Goal: Transaction & Acquisition: Purchase product/service

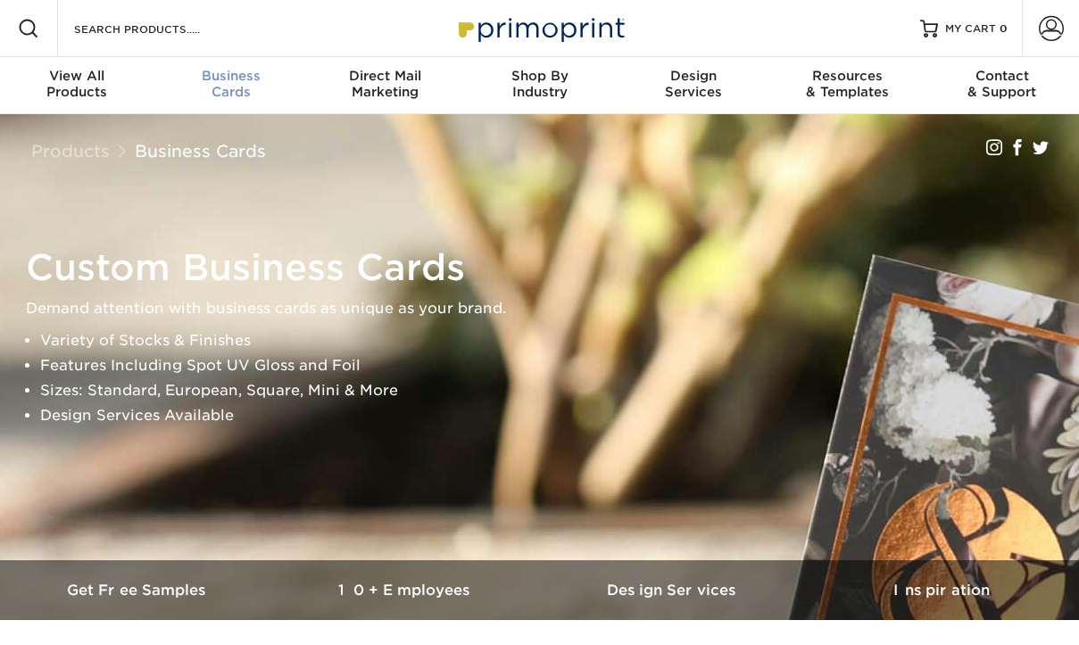
click at [223, 89] on div "Business Cards" at bounding box center [231, 84] width 154 height 32
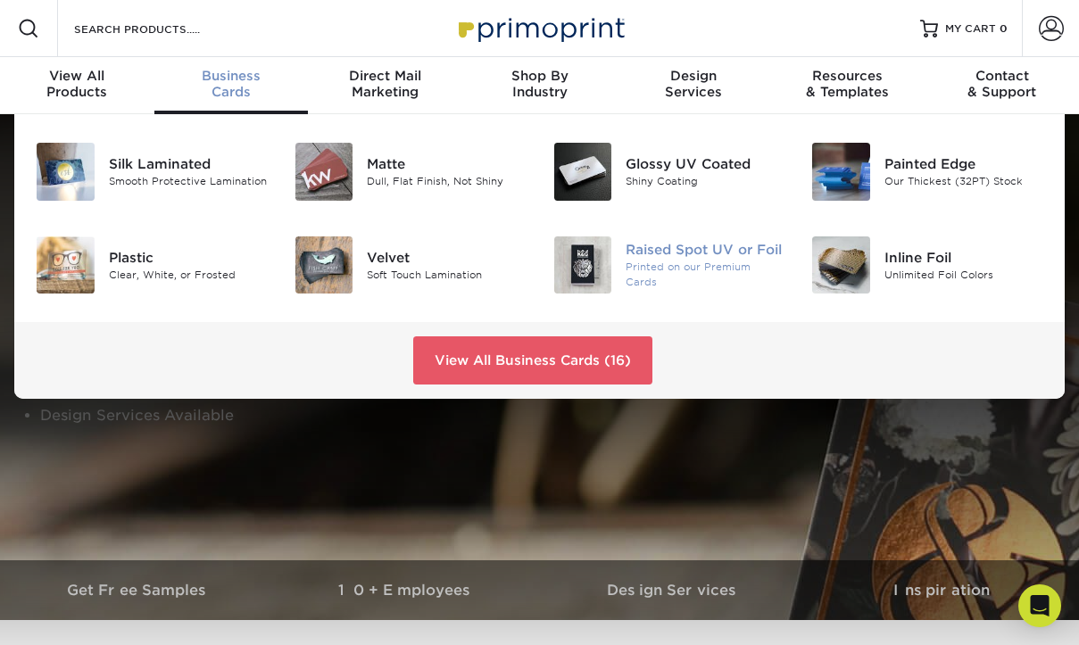
click at [637, 271] on div "Printed on our Premium Cards" at bounding box center [705, 274] width 159 height 29
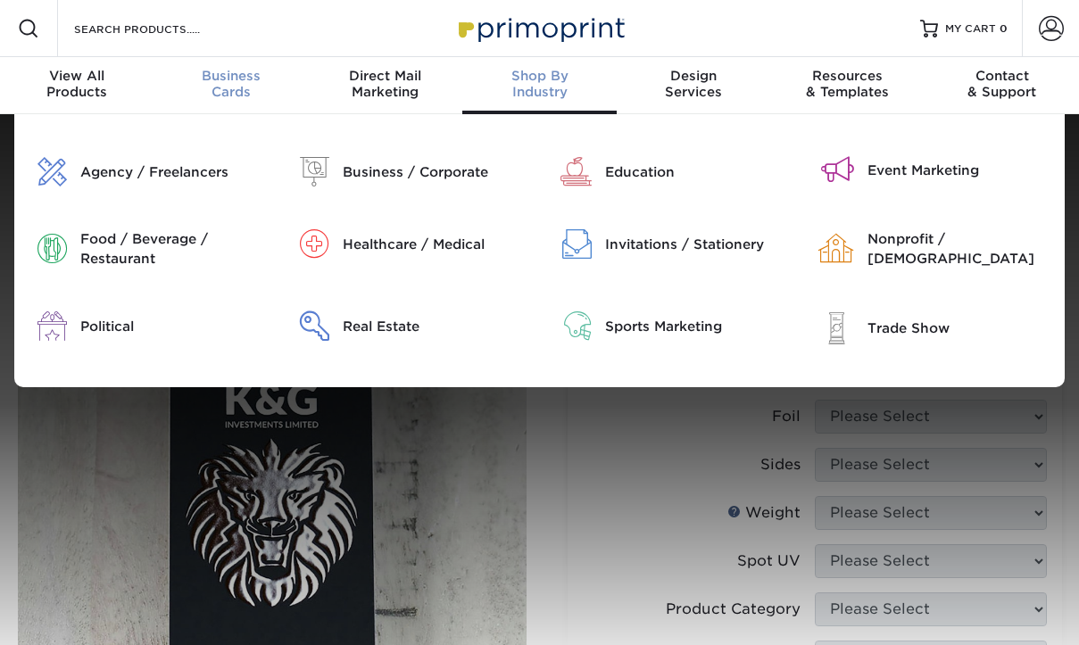
click at [242, 91] on div "Business Cards" at bounding box center [231, 84] width 154 height 32
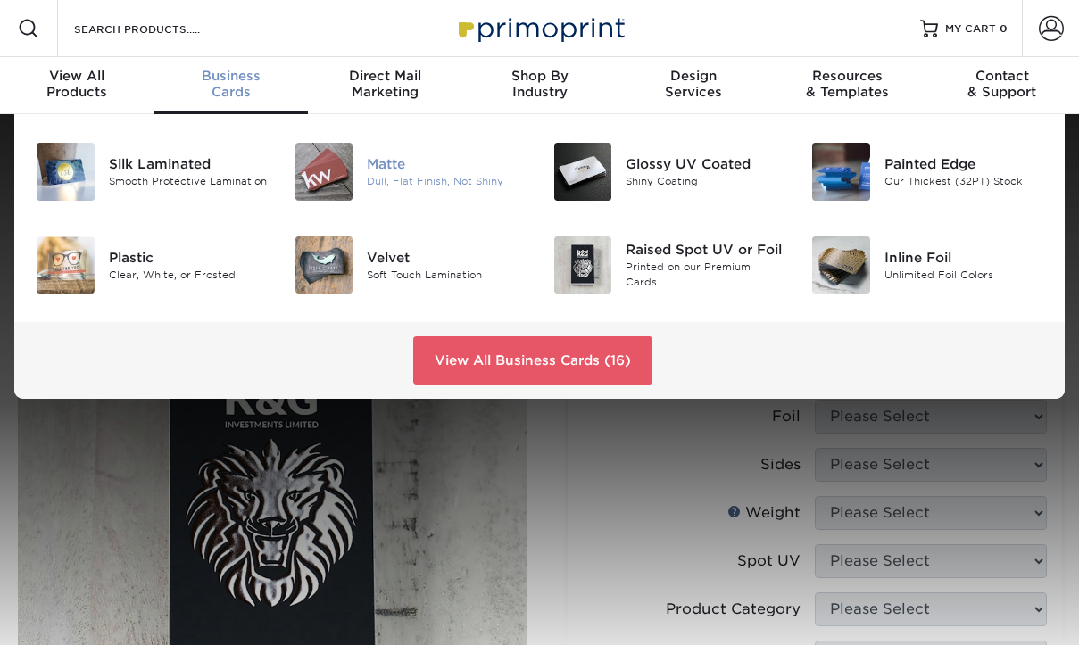
click at [427, 176] on div "Dull, Flat Finish, Not Shiny" at bounding box center [446, 181] width 159 height 15
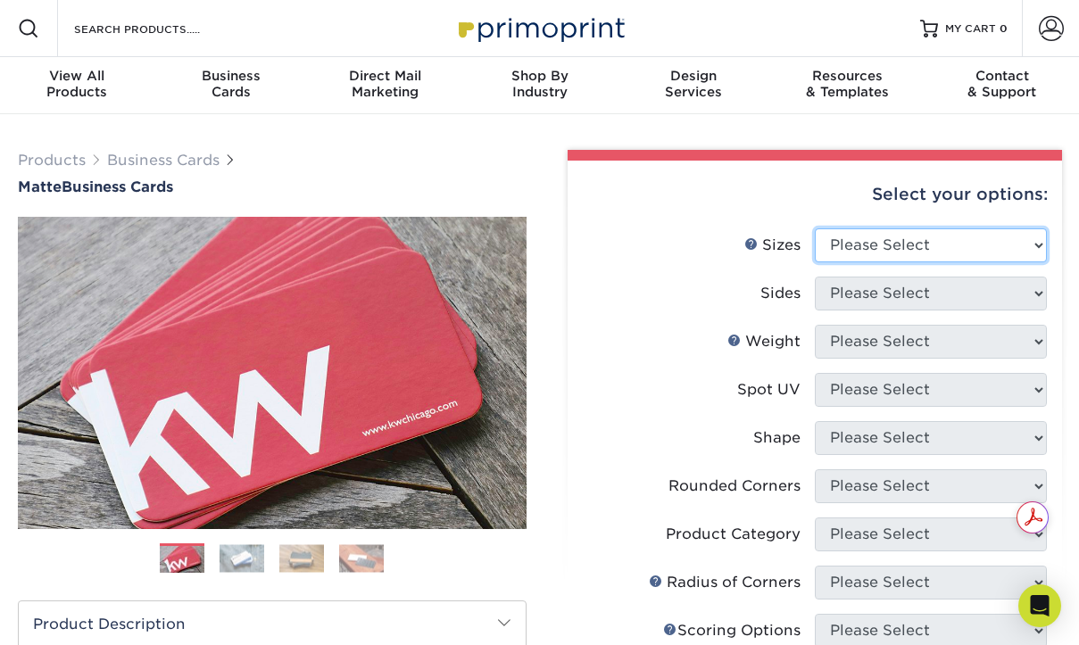
click at [844, 248] on select "Please Select 1.5" x 3.5" - Mini 1.75" x 3.5" - Mini 2" x 2" - Square 2" x 3" -…" at bounding box center [931, 246] width 232 height 34
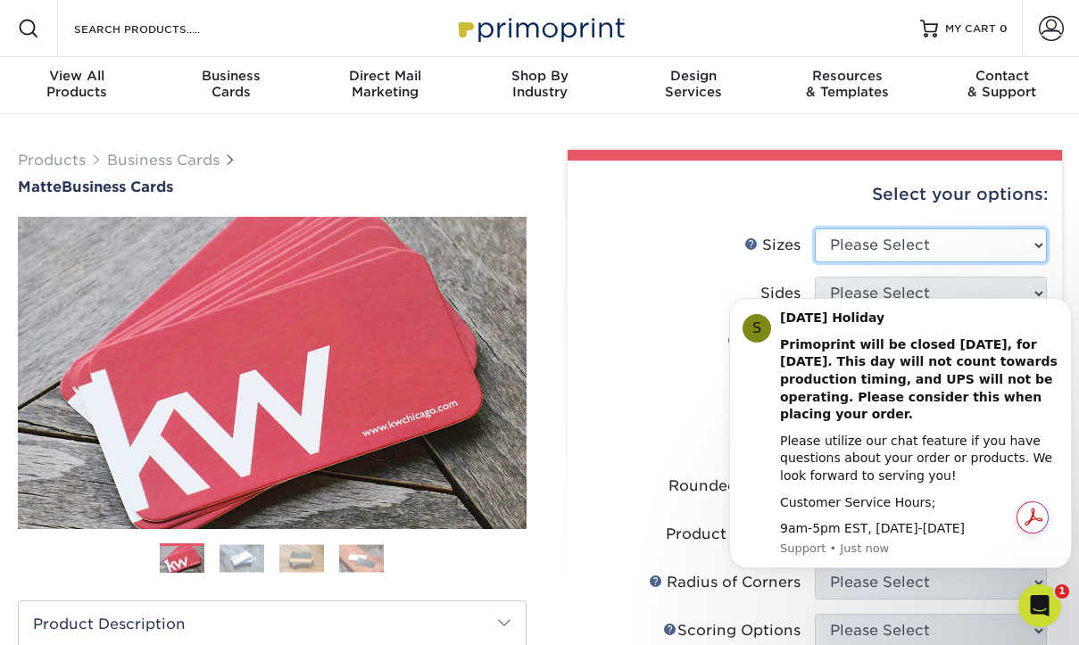
select select "2.12x3.38"
click at [815, 229] on select "Please Select 1.5" x 3.5" - Mini 1.75" x 3.5" - Mini 2" x 2" - Square 2" x 3" -…" at bounding box center [931, 246] width 232 height 34
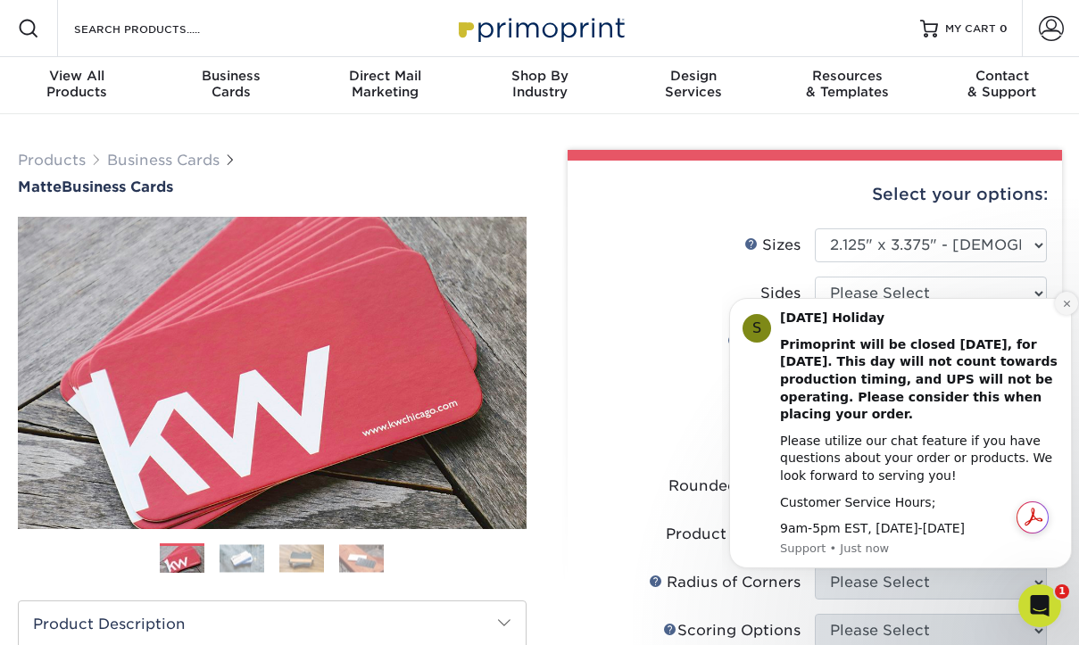
click at [1064, 302] on icon "Dismiss notification" at bounding box center [1066, 304] width 6 height 6
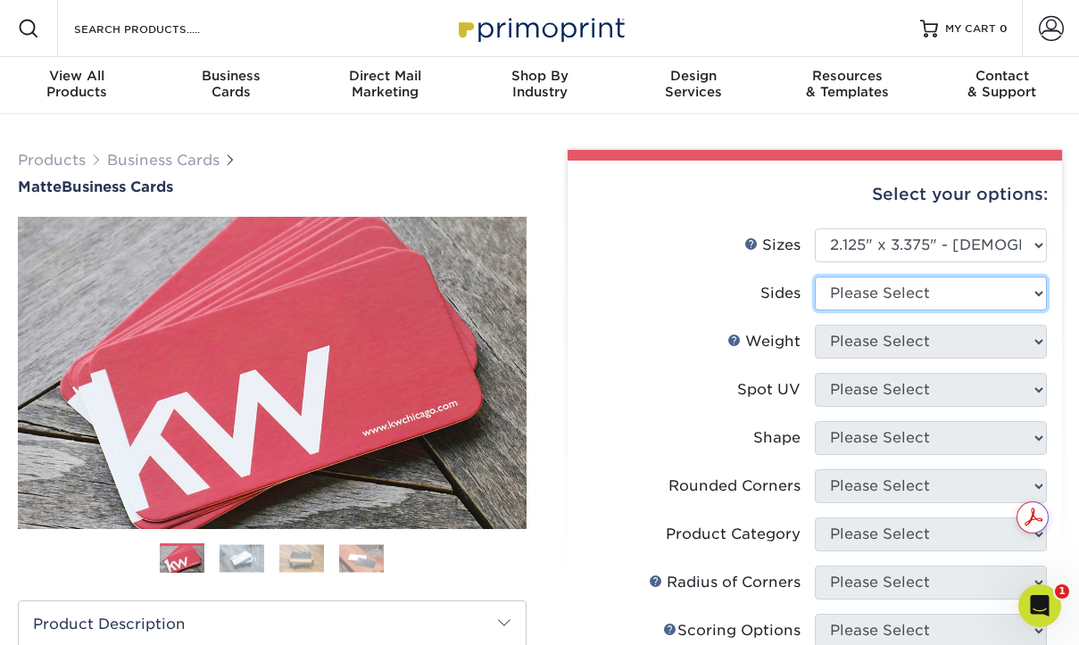
click at [936, 290] on select "Please Select Print Both Sides Print Front Only" at bounding box center [931, 294] width 232 height 34
select select "13abbda7-1d64-4f25-8bb2-c179b224825d"
click at [815, 277] on select "Please Select Print Both Sides Print Front Only" at bounding box center [931, 294] width 232 height 34
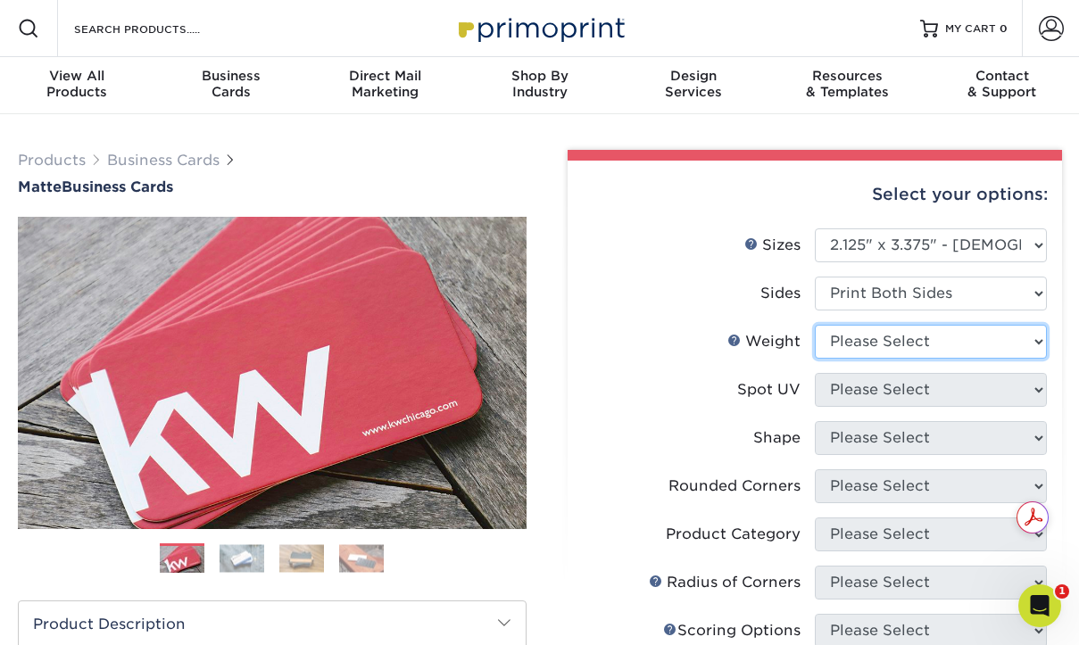
click at [909, 335] on select "Please Select 16PT 14PT" at bounding box center [931, 342] width 232 height 34
select select "16PT"
click at [815, 325] on select "Please Select 16PT 14PT" at bounding box center [931, 342] width 232 height 34
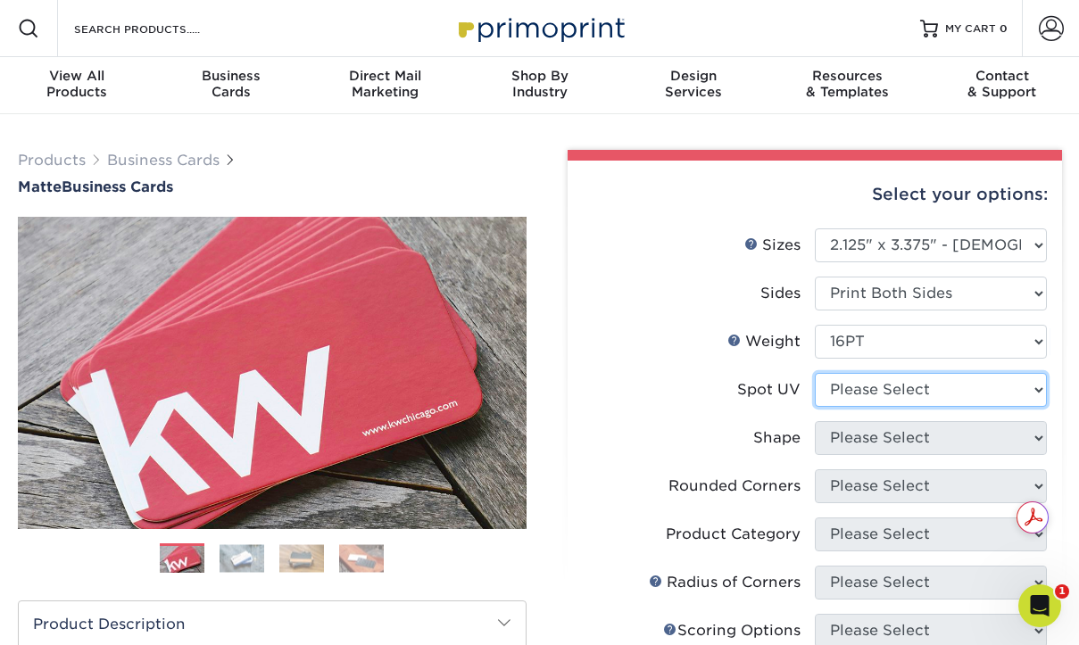
click at [878, 392] on select "Please Select No Spot UV Front and Back (Both Sides) Front Only Back Only" at bounding box center [931, 390] width 232 height 34
select select "1"
click at [815, 373] on select "Please Select No Spot UV Front and Back (Both Sides) Front Only Back Only" at bounding box center [931, 390] width 232 height 34
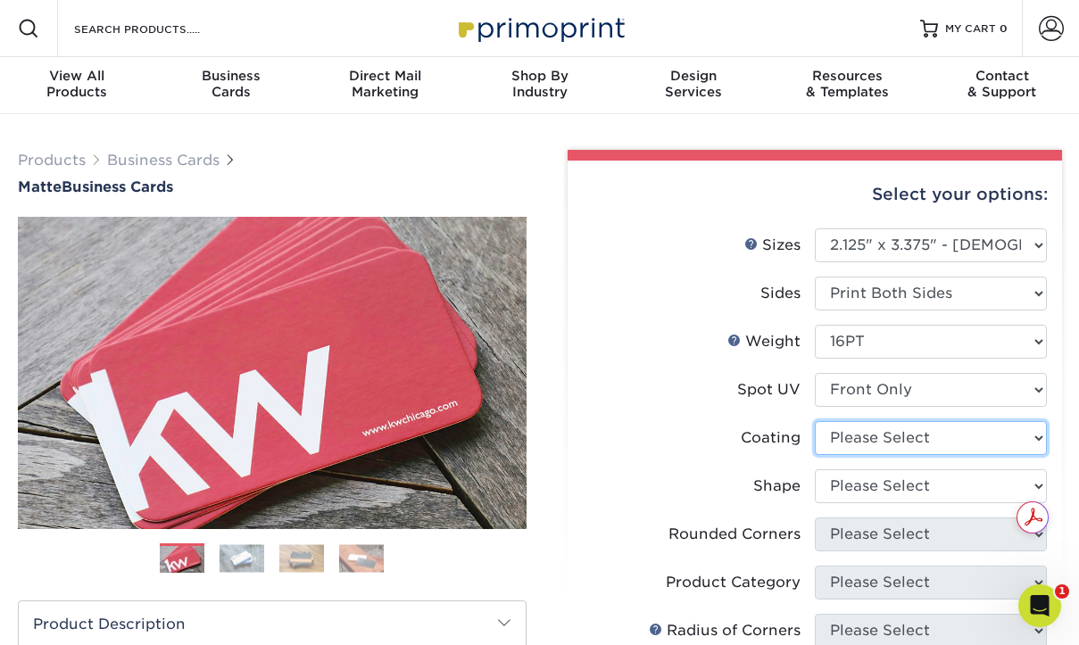
click at [842, 438] on select at bounding box center [931, 438] width 232 height 34
select select "121bb7b5-3b4d-429f-bd8d-bbf80e953313"
click at [815, 421] on select at bounding box center [931, 438] width 232 height 34
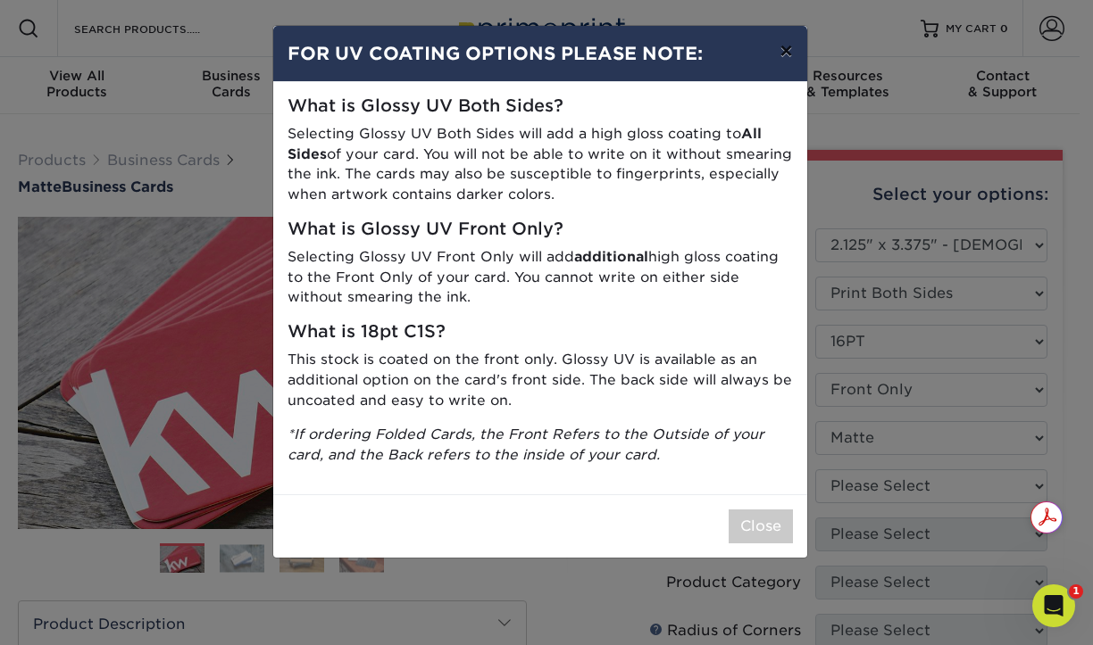
click at [779, 50] on button "×" at bounding box center [785, 51] width 41 height 50
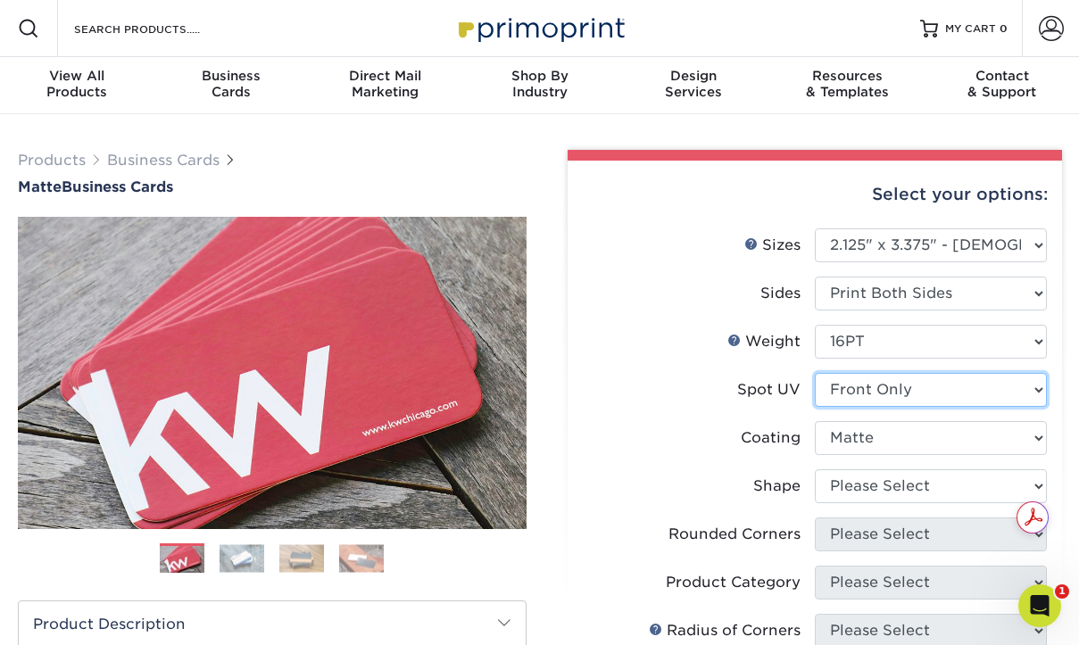
click at [874, 386] on select "Please Select No Spot UV Front and Back (Both Sides) Front Only Back Only" at bounding box center [931, 390] width 232 height 34
select select "3"
click at [815, 373] on select "Please Select No Spot UV Front and Back (Both Sides) Front Only Back Only" at bounding box center [931, 390] width 232 height 34
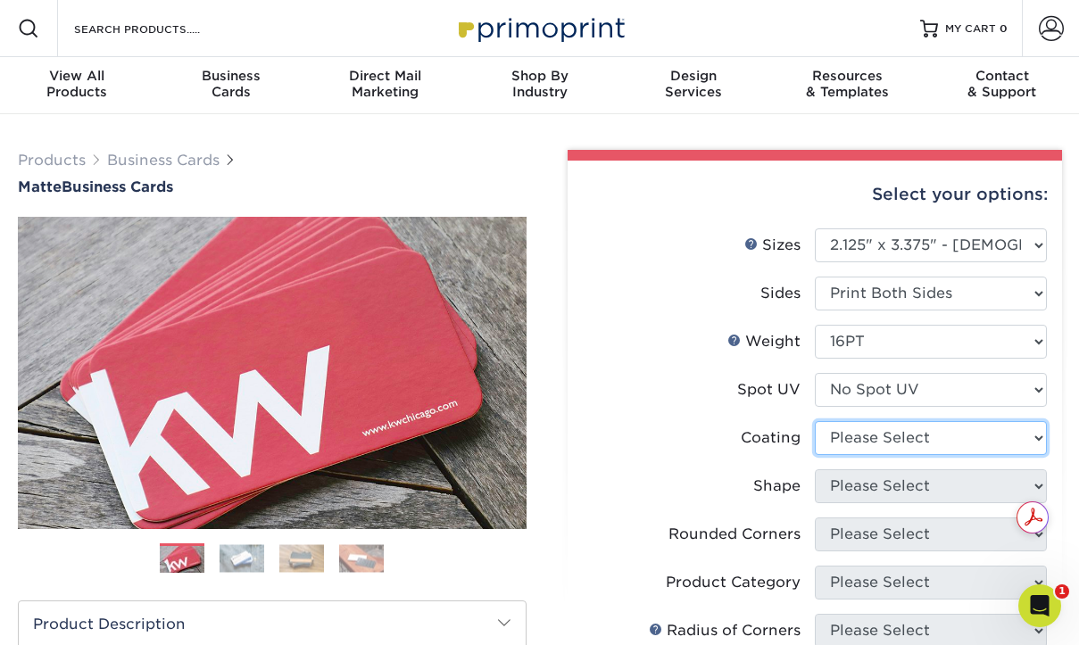
click at [845, 436] on select at bounding box center [931, 438] width 232 height 34
select select "121bb7b5-3b4d-429f-bd8d-bbf80e953313"
click at [815, 421] on select at bounding box center [931, 438] width 232 height 34
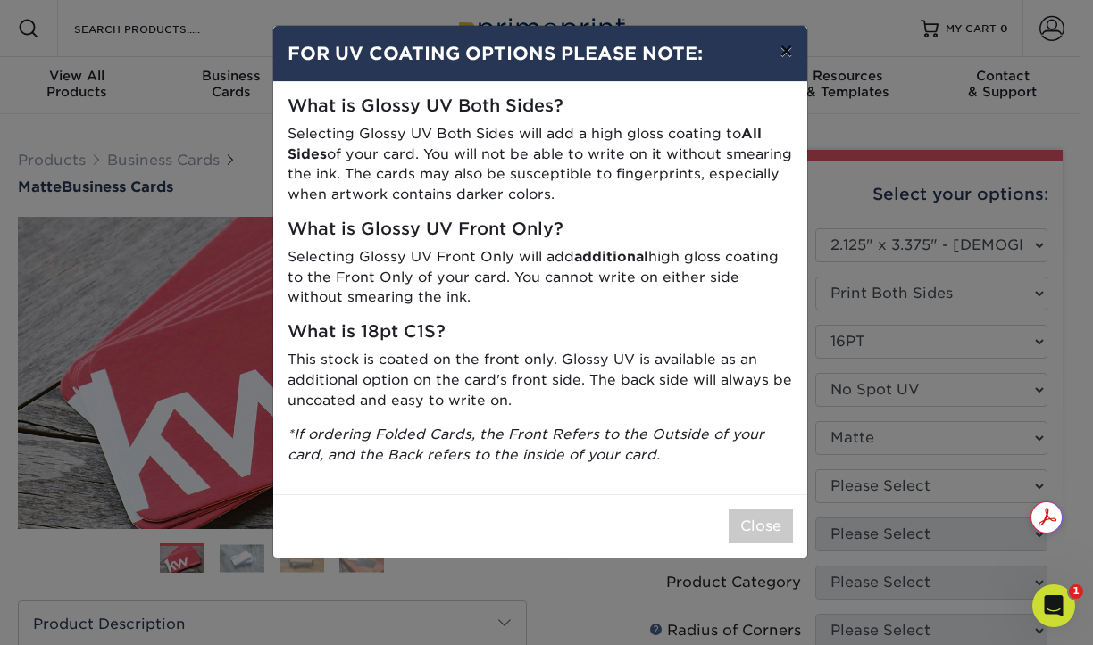
click at [790, 47] on button "×" at bounding box center [785, 51] width 41 height 50
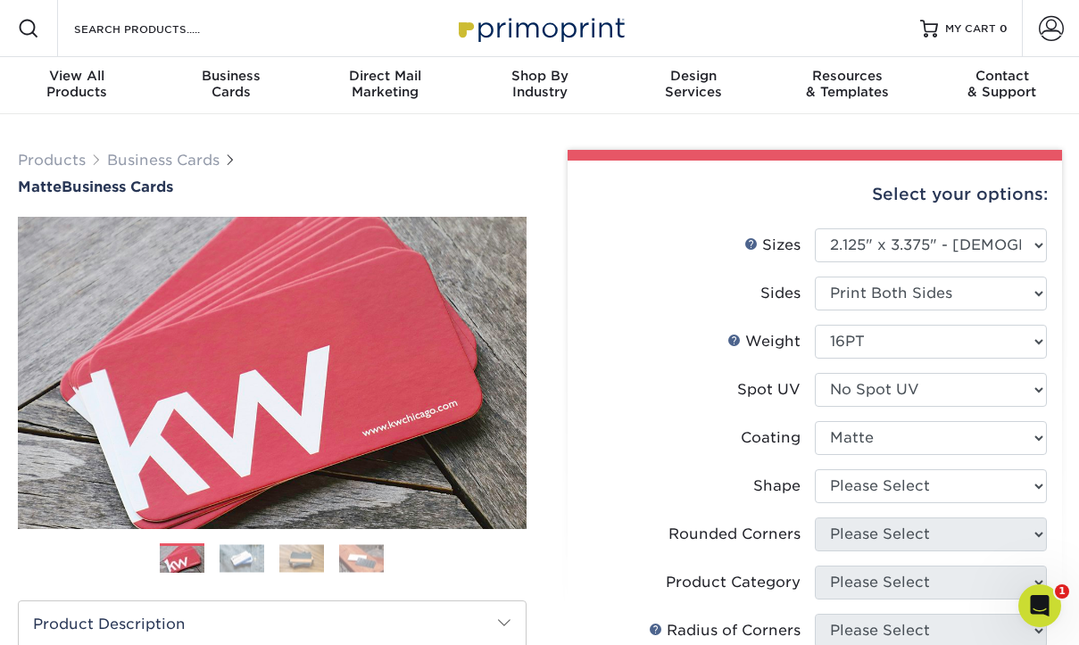
scroll to position [89, 0]
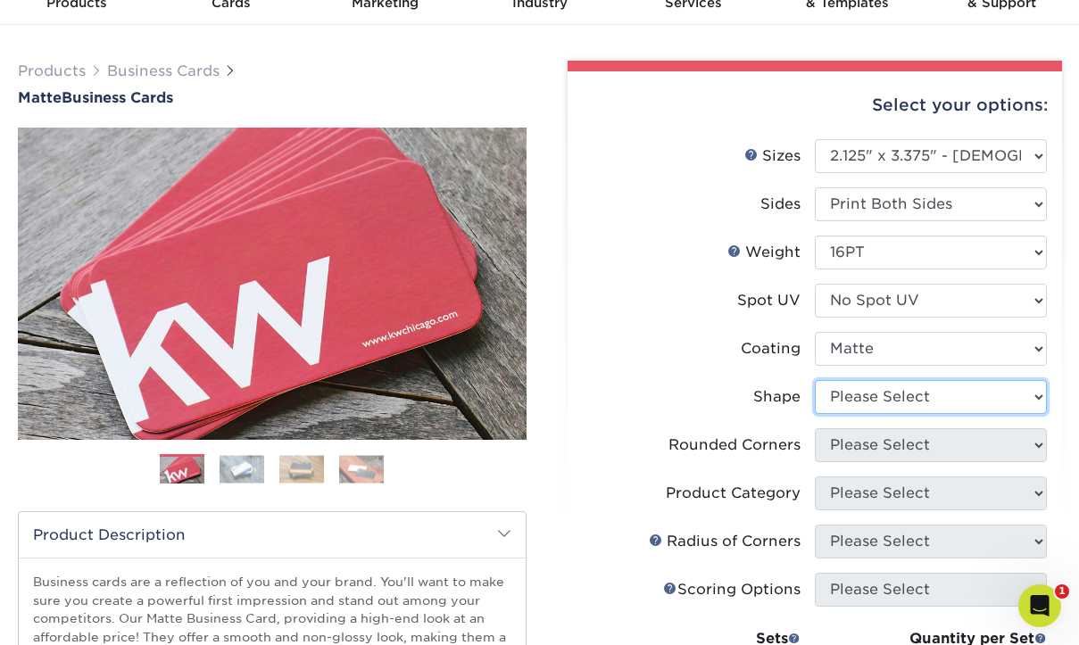
click at [853, 397] on select "Please Select Standard" at bounding box center [931, 397] width 232 height 34
select select "standard"
click at [815, 380] on select "Please Select Standard" at bounding box center [931, 397] width 232 height 34
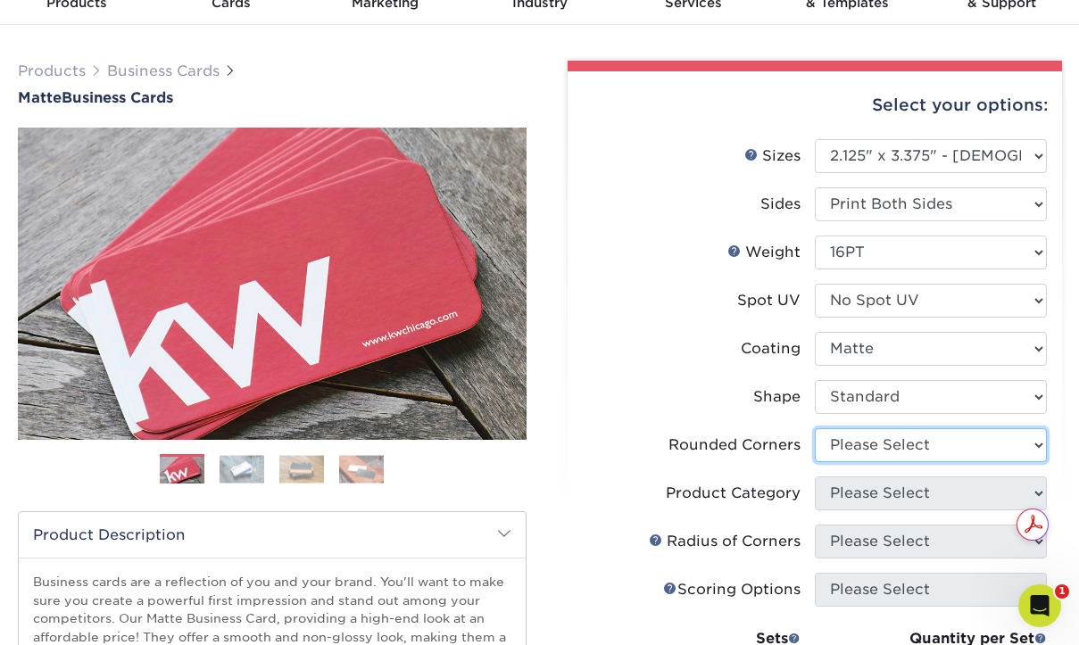
click at [858, 447] on select "Please Select Yes - Round 2 Corners Yes - Round 4 Corners No" at bounding box center [931, 445] width 232 height 34
select select "7672df9e-0e0a-464d-8e1f-920c575e4da3"
click at [815, 428] on select "Please Select Yes - Round 2 Corners Yes - Round 4 Corners No" at bounding box center [931, 445] width 232 height 34
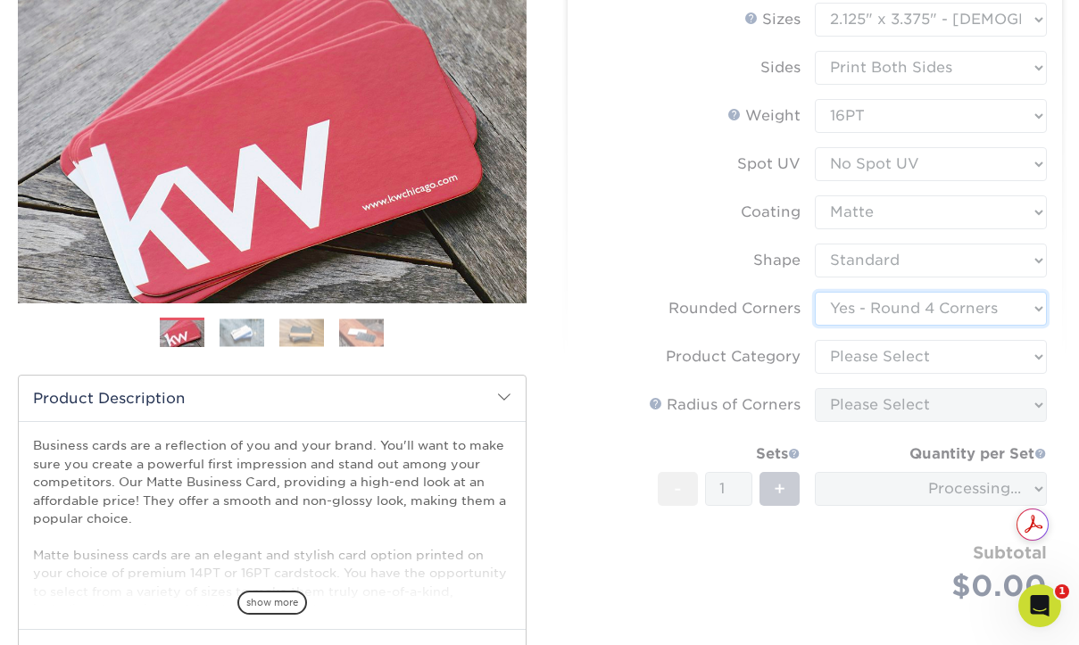
scroll to position [268, 0]
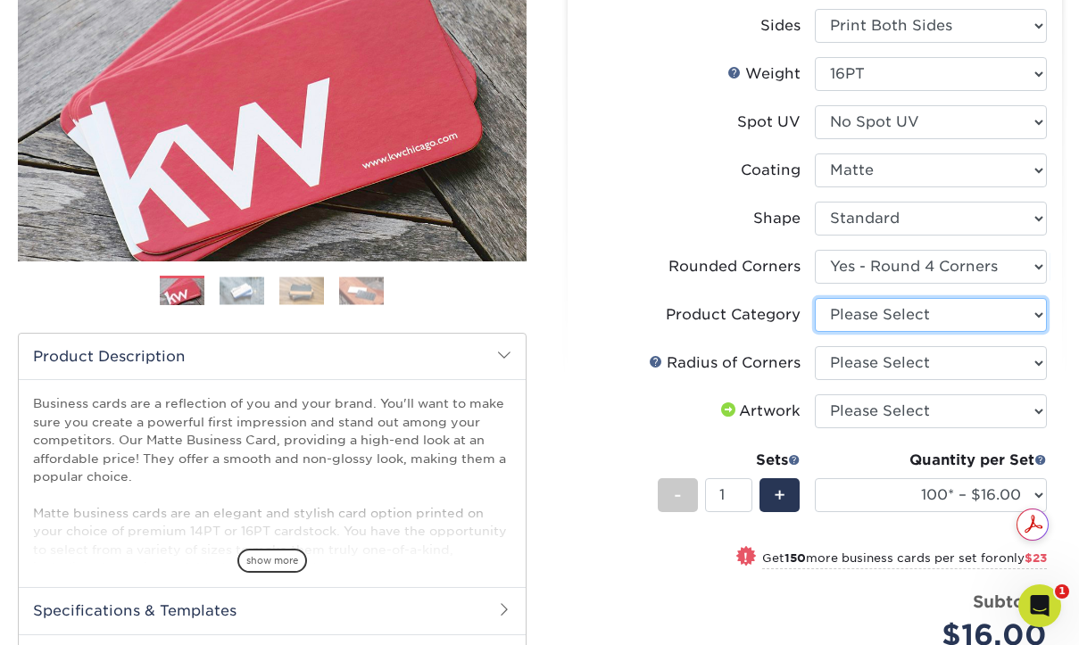
click at [872, 307] on select "Please Select Business Cards" at bounding box center [931, 315] width 232 height 34
select select "3b5148f1-0588-4f88-a218-97bcfdce65c1"
click at [815, 298] on select "Please Select Business Cards" at bounding box center [931, 315] width 232 height 34
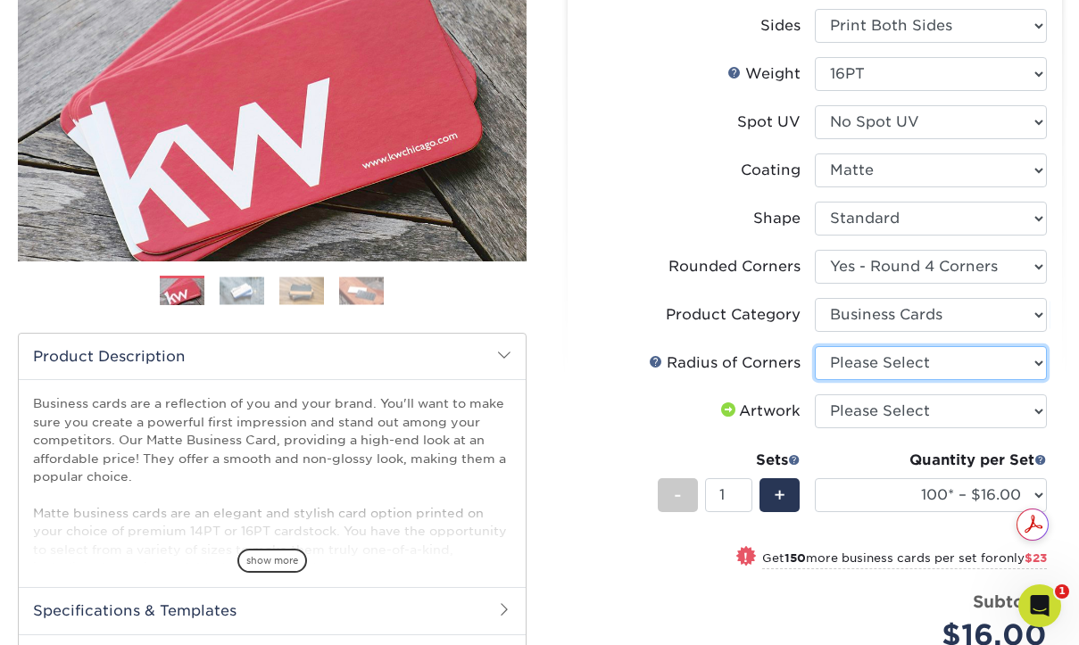
click at [874, 367] on select "Please Select Rounded 1/8" Rounded 1/4"" at bounding box center [931, 363] width 232 height 34
select select "589680c7-ee9a-431b-9d12-d7aeb1386a97"
click at [815, 346] on select "Please Select Rounded 1/8" Rounded 1/4"" at bounding box center [931, 363] width 232 height 34
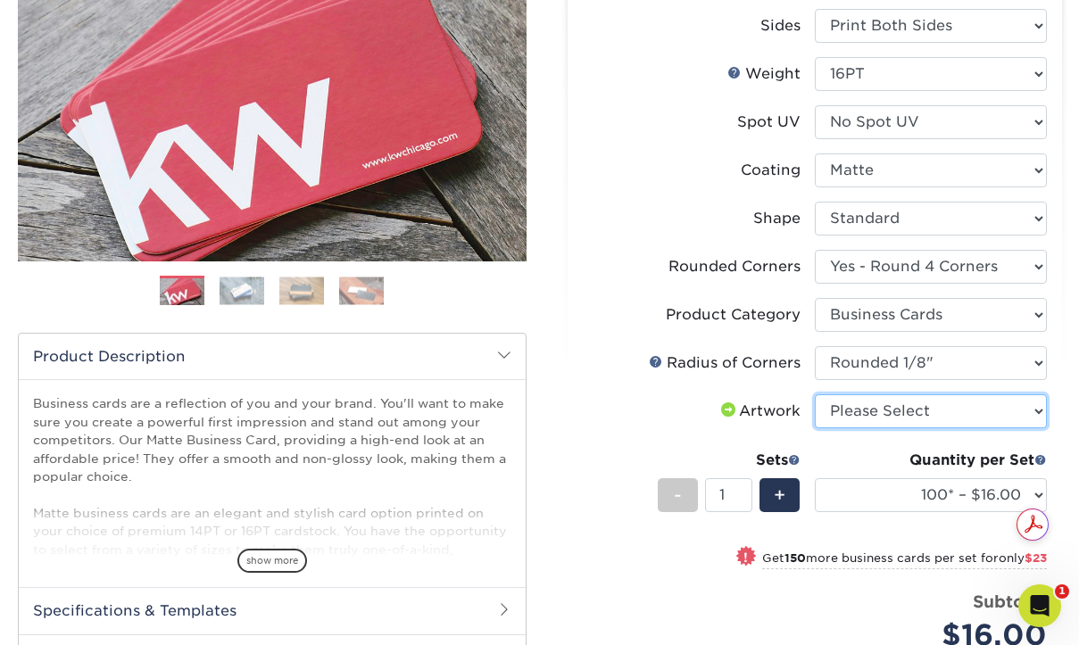
click at [879, 419] on select "Please Select I will upload files I need a design - $100" at bounding box center [931, 412] width 232 height 34
select select "design"
click at [815, 395] on select "Please Select I will upload files I need a design - $100" at bounding box center [931, 412] width 232 height 34
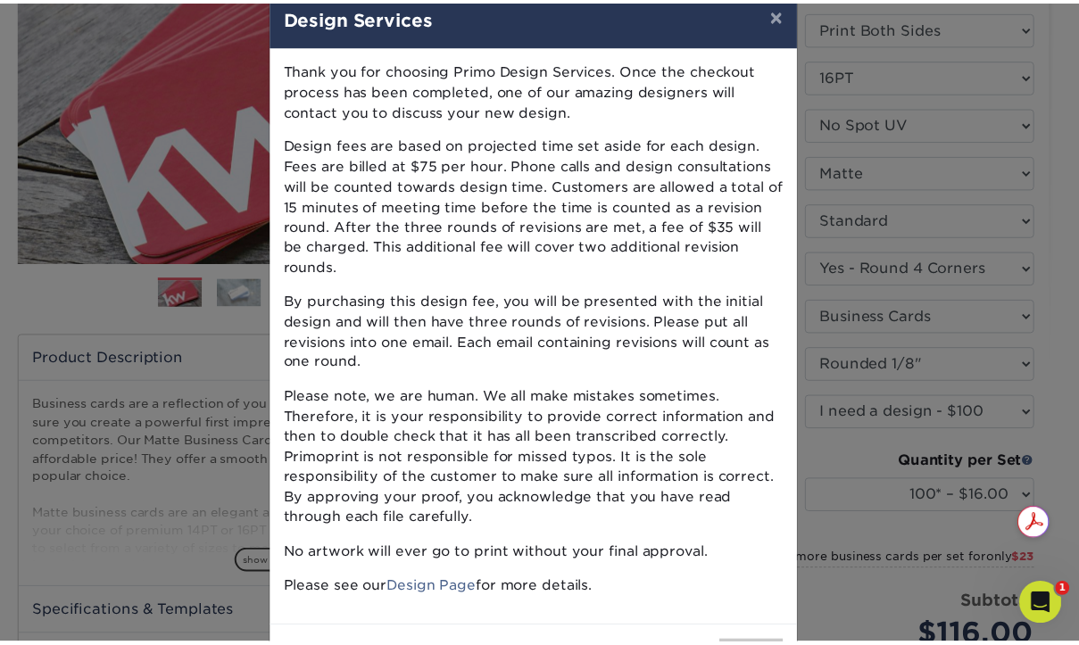
scroll to position [0, 0]
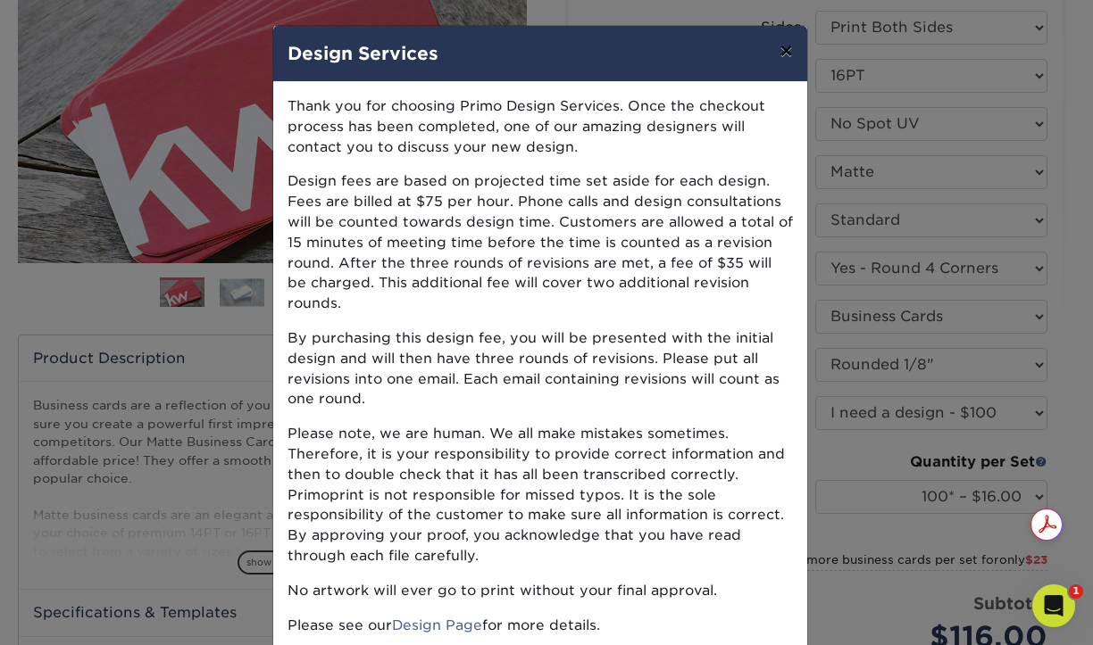
click at [780, 46] on button "×" at bounding box center [785, 51] width 41 height 50
